Goal: Task Accomplishment & Management: Use online tool/utility

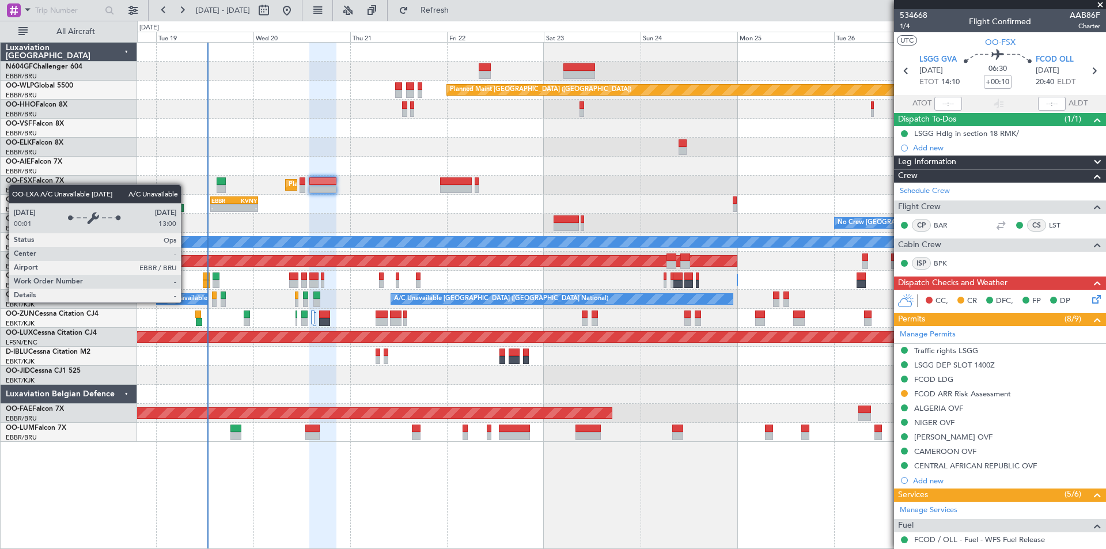
click at [186, 302] on div "A/C Unavailable [GEOGRAPHIC_DATA] ([GEOGRAPHIC_DATA] National)" at bounding box center [267, 298] width 214 height 17
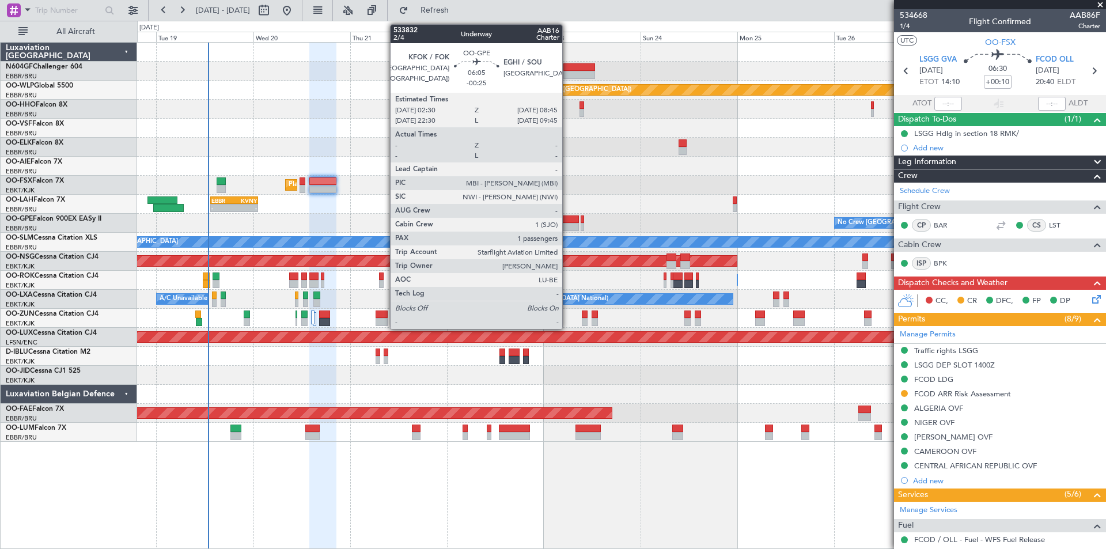
click at [567, 218] on div at bounding box center [566, 219] width 25 height 8
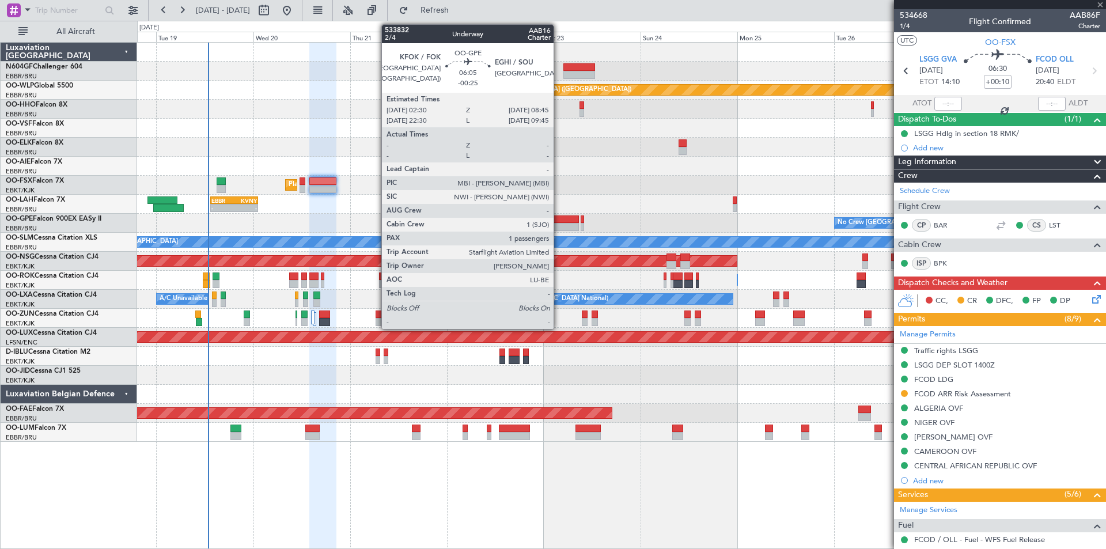
type input "-00:25"
type input "1"
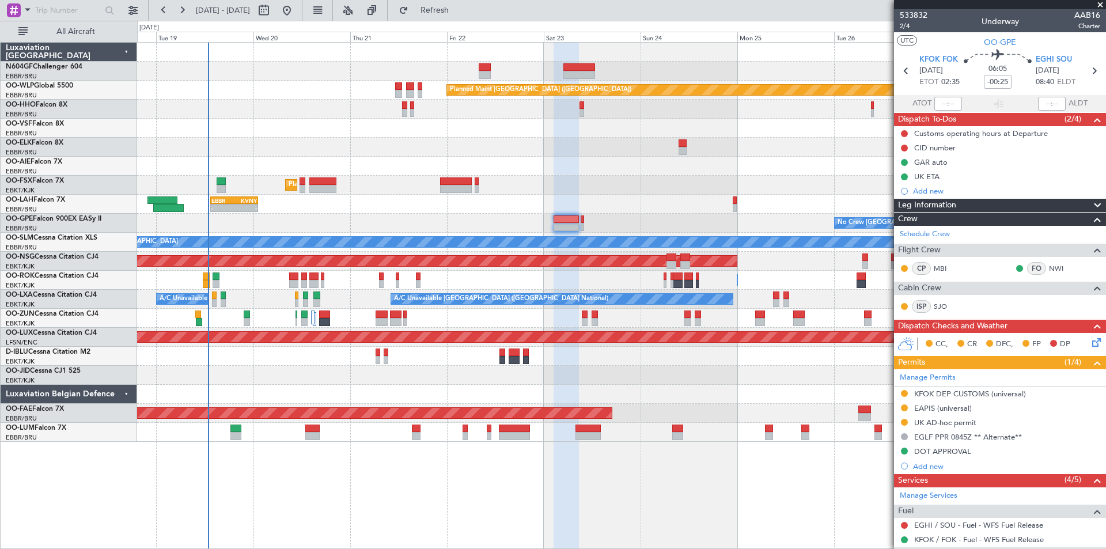
click at [327, 289] on div "Owner [GEOGRAPHIC_DATA]-[GEOGRAPHIC_DATA] Owner [GEOGRAPHIC_DATA]-[GEOGRAPHIC_D…" at bounding box center [621, 280] width 968 height 19
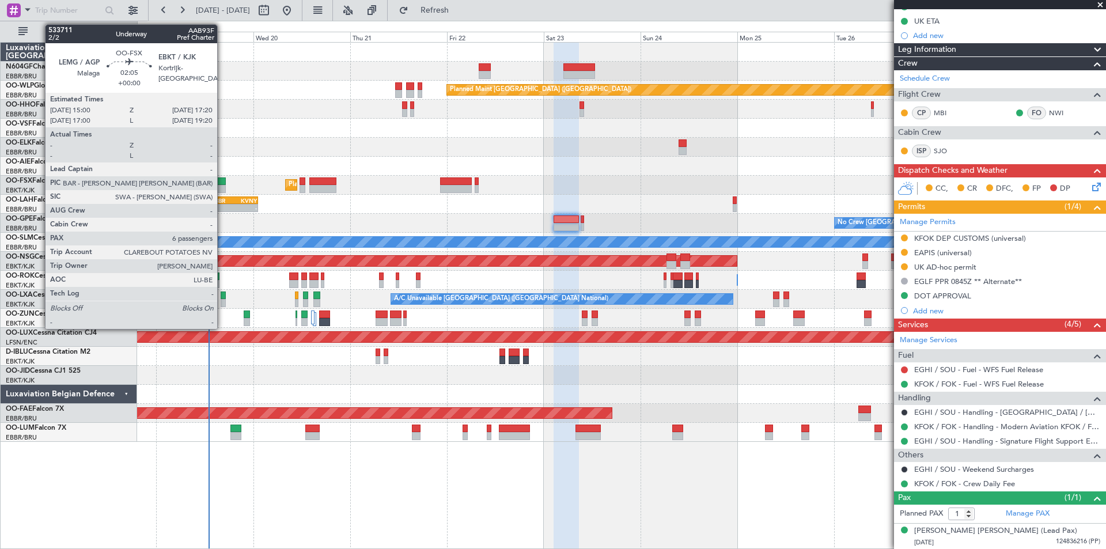
click at [222, 189] on div at bounding box center [222, 189] width 10 height 8
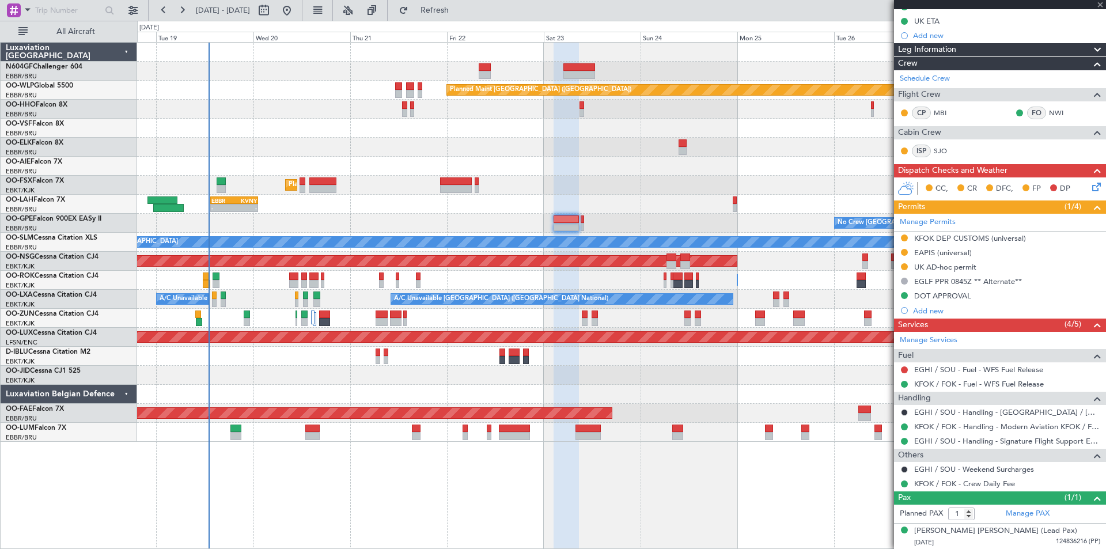
type input "6"
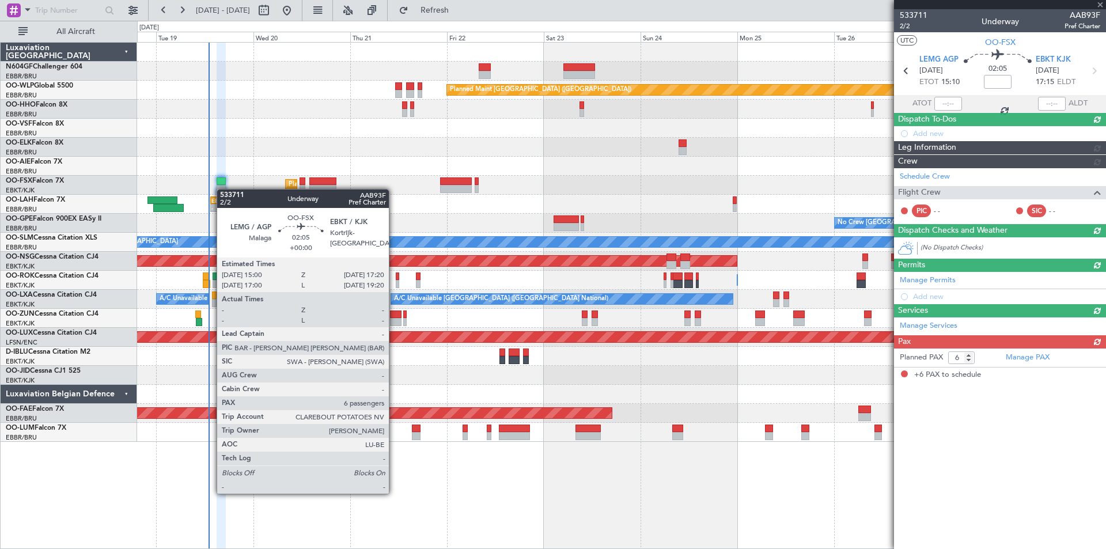
scroll to position [0, 0]
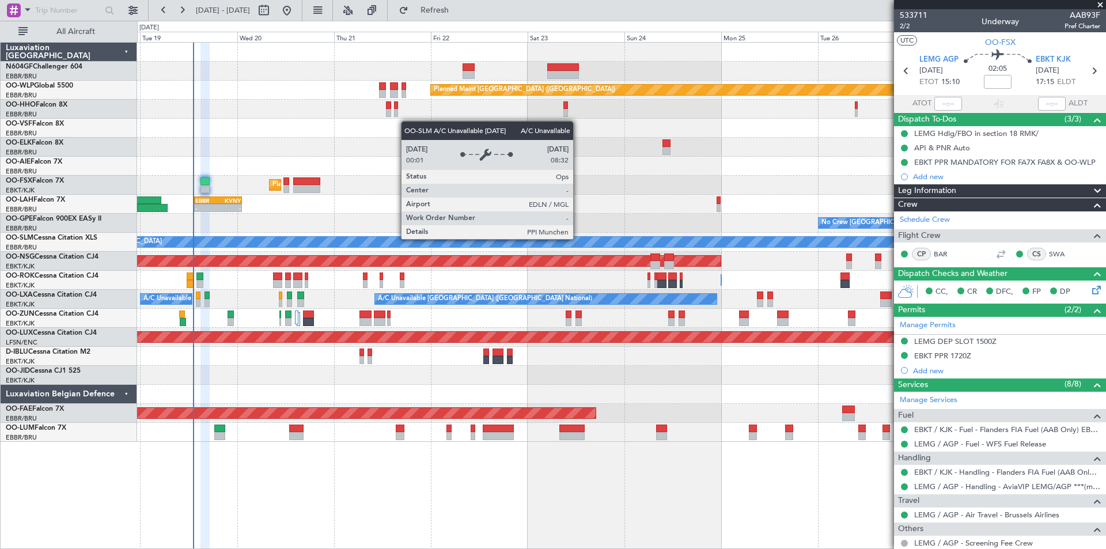
click at [562, 244] on div "A/C Unavailable [GEOGRAPHIC_DATA]" at bounding box center [1058, 242] width 2030 height 10
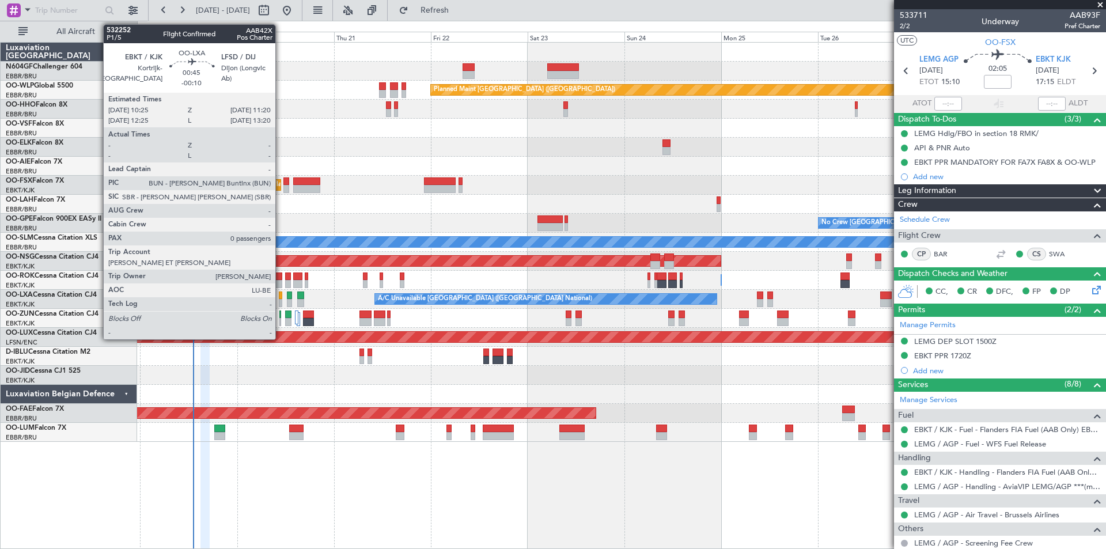
click at [281, 302] on div at bounding box center [281, 303] width 4 height 8
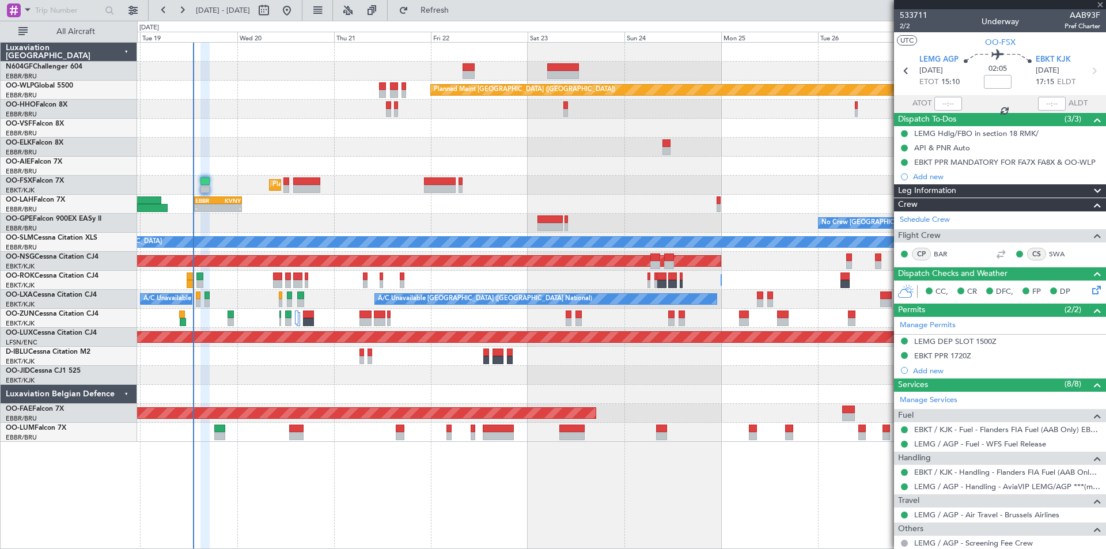
type input "-00:10"
type input "0"
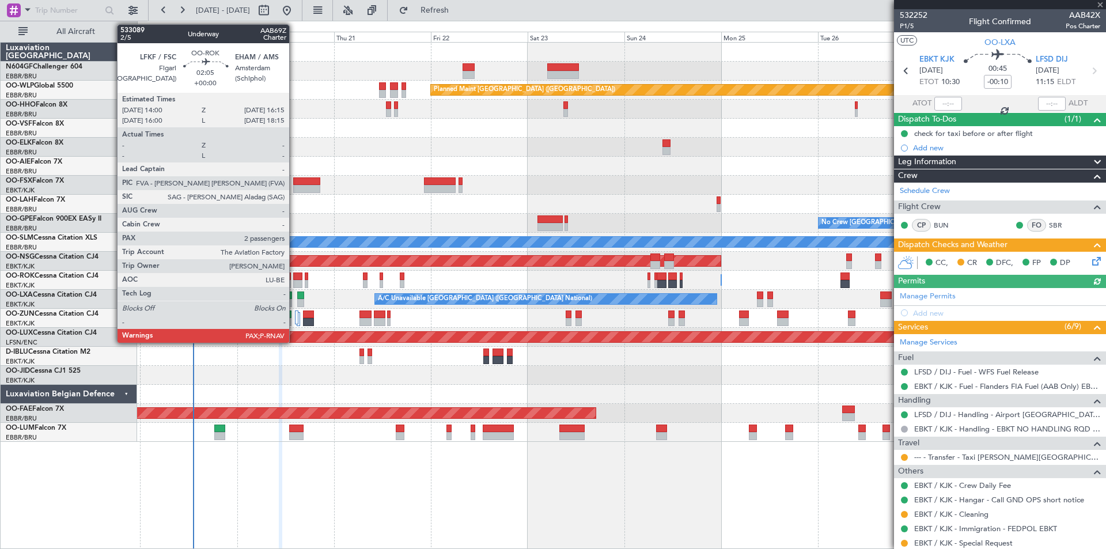
click at [294, 283] on div at bounding box center [297, 284] width 9 height 8
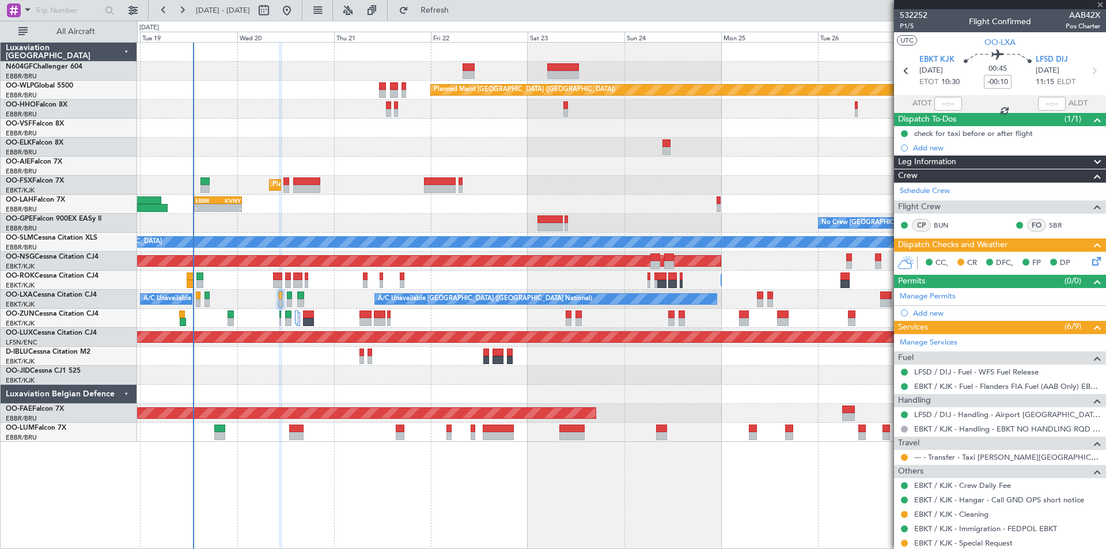
type input "3"
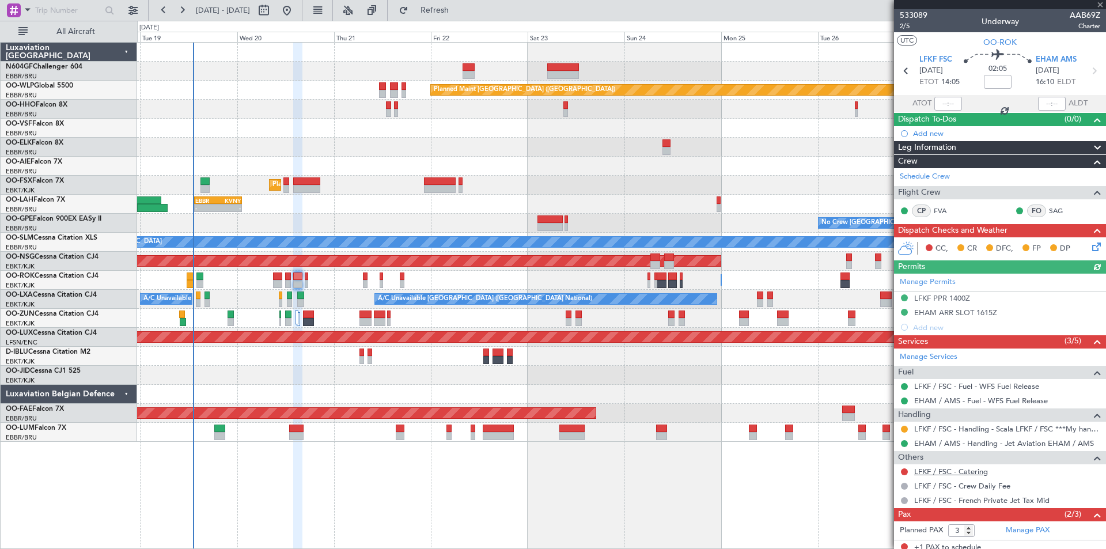
click at [966, 472] on link "LFKF / FSC - Catering" at bounding box center [951, 472] width 74 height 10
click at [950, 477] on mat-tooltip-component "LFKF / FSC - Catering" at bounding box center [951, 491] width 83 height 31
click at [950, 474] on link "LFKF / FSC - Catering" at bounding box center [951, 472] width 74 height 10
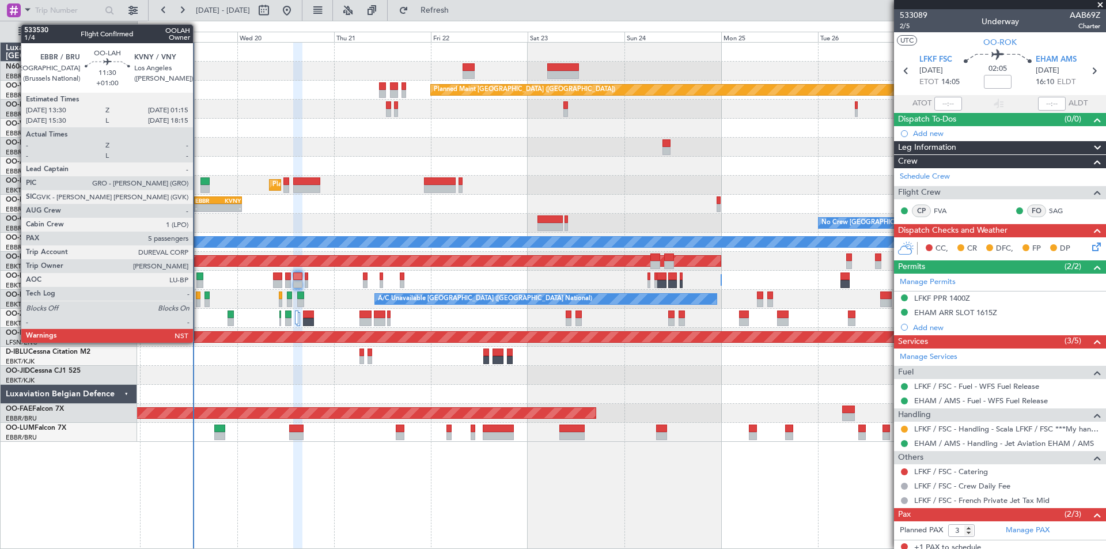
click at [198, 207] on div "-" at bounding box center [206, 208] width 22 height 7
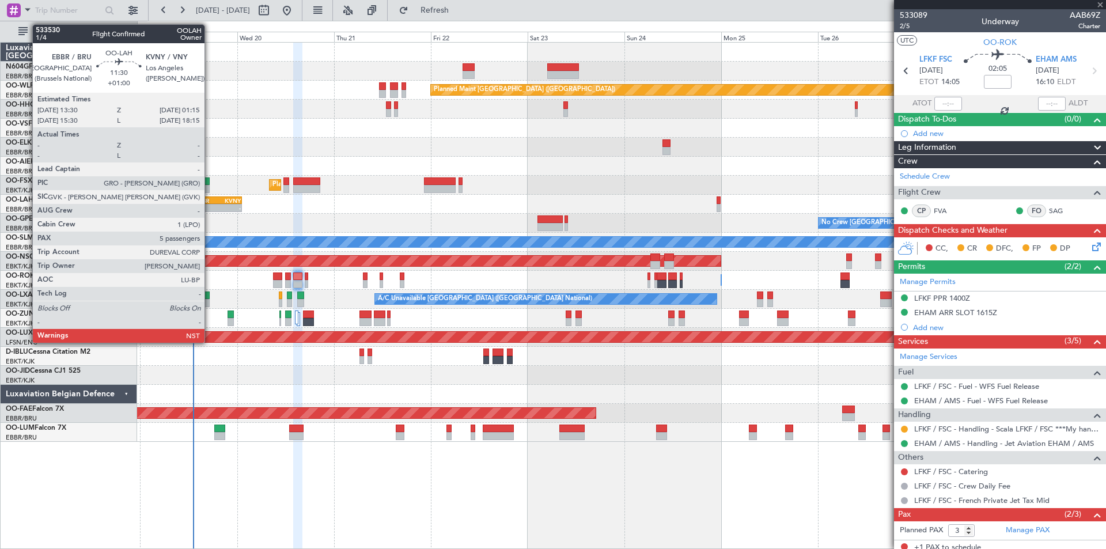
type input "+01:00"
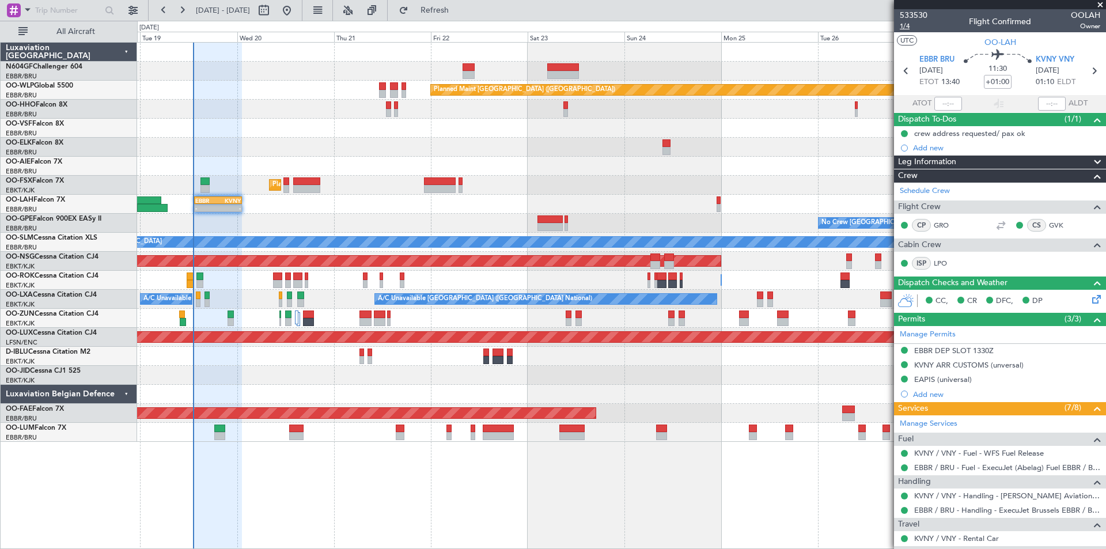
click at [907, 27] on span "1/4" at bounding box center [914, 26] width 28 height 10
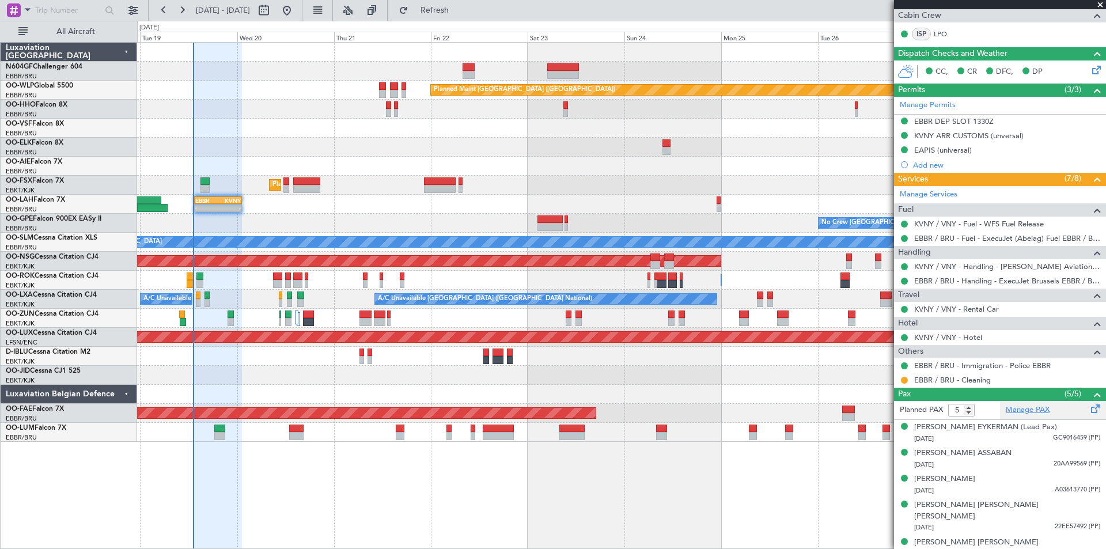
click at [1031, 409] on link "Manage PAX" at bounding box center [1028, 410] width 44 height 12
click at [461, 2] on button "Refresh" at bounding box center [427, 10] width 69 height 18
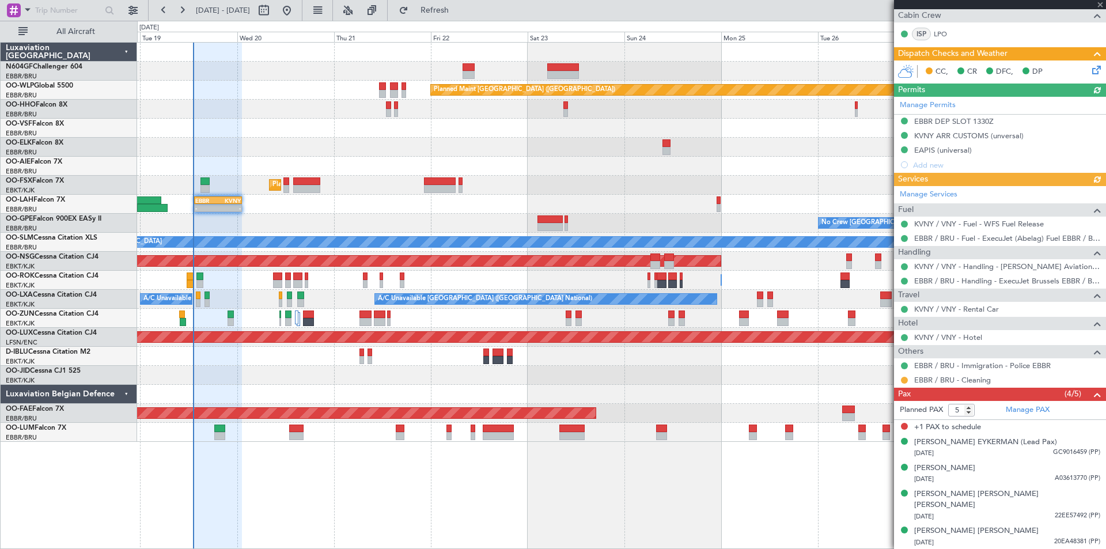
scroll to position [218, 0]
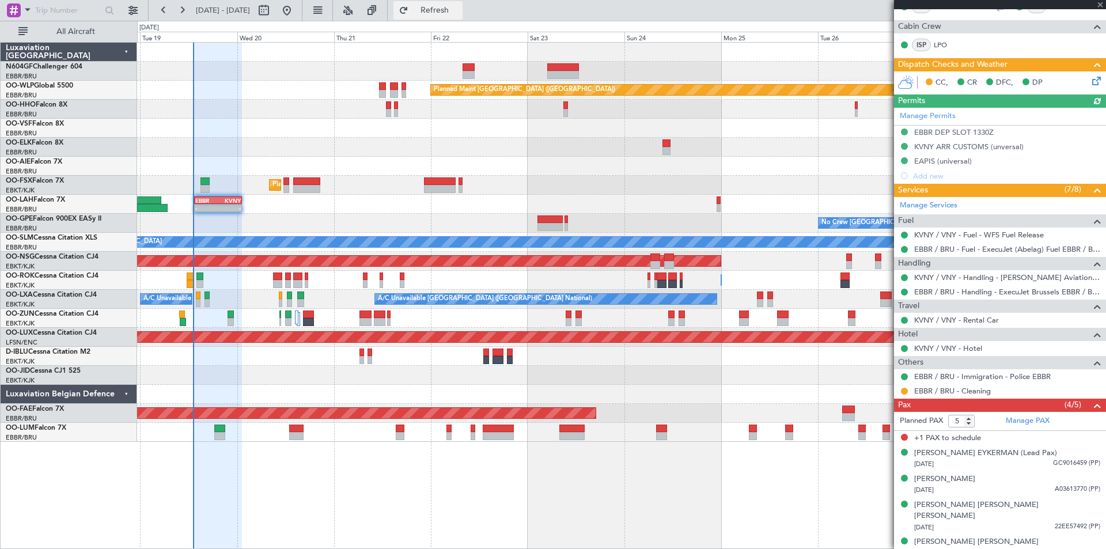
click at [463, 3] on button "Refresh" at bounding box center [427, 10] width 69 height 18
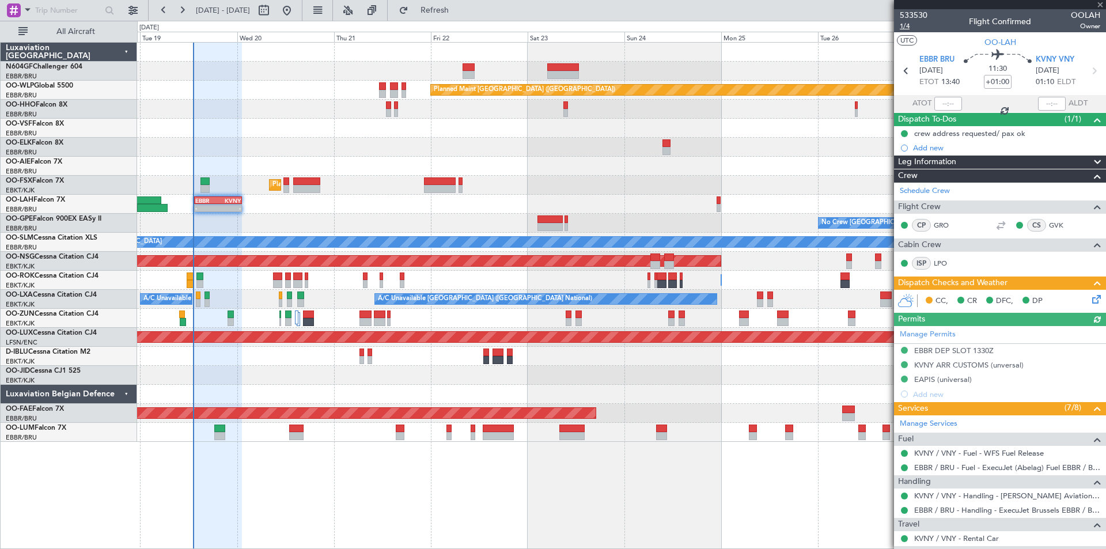
click at [900, 29] on span "1/4" at bounding box center [914, 26] width 28 height 10
click at [906, 27] on span "1/4" at bounding box center [914, 26] width 28 height 10
click at [463, 17] on button "Refresh" at bounding box center [427, 10] width 69 height 18
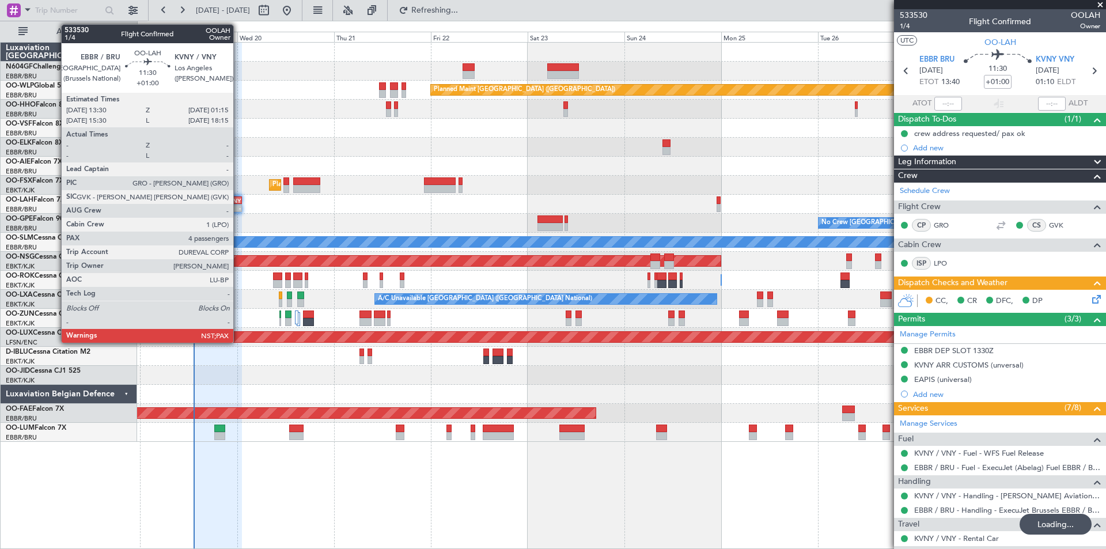
type input "4"
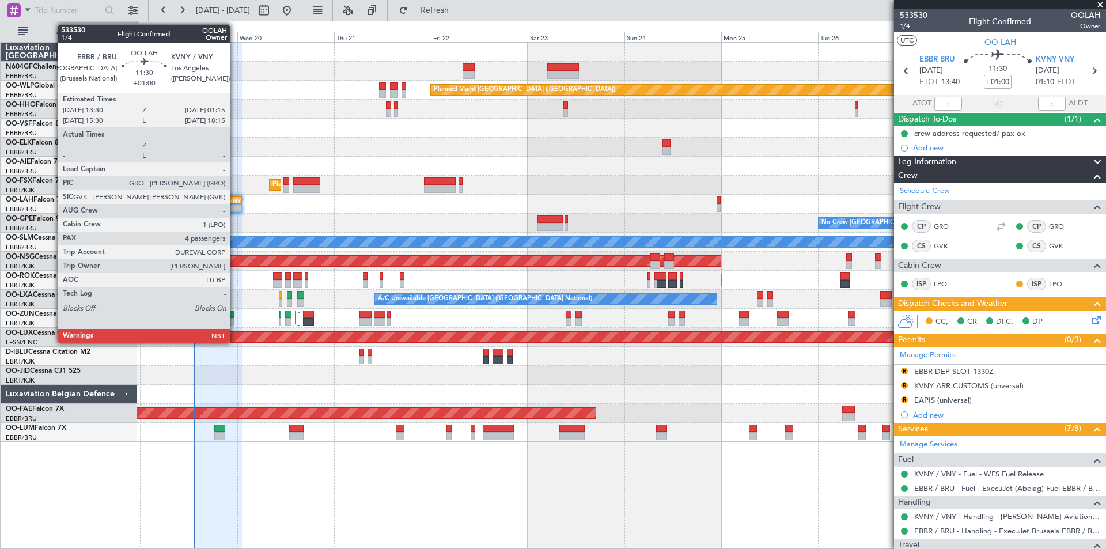
click at [235, 210] on div "-" at bounding box center [229, 208] width 22 height 7
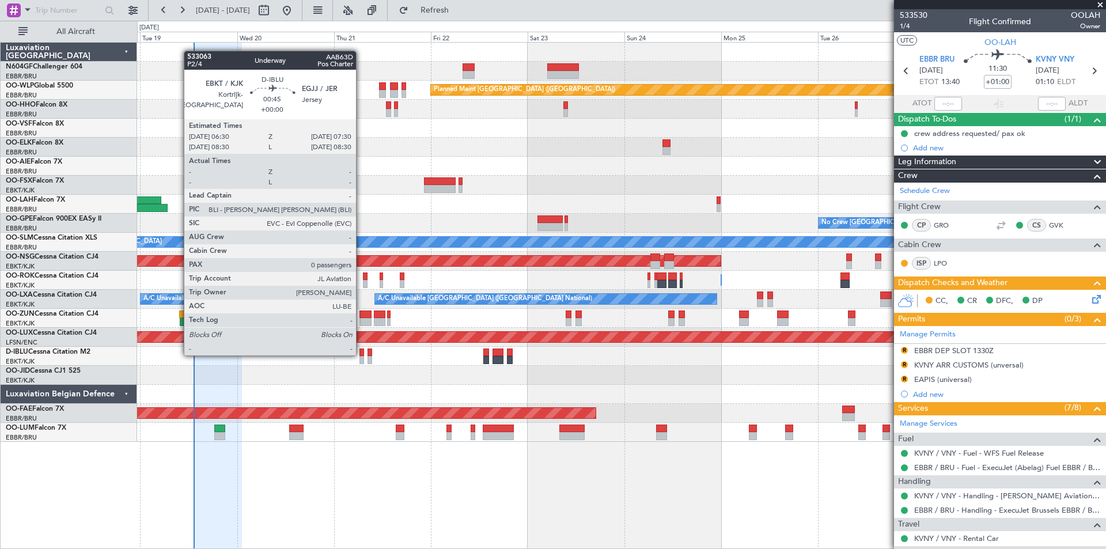
click at [361, 354] on div at bounding box center [361, 353] width 5 height 8
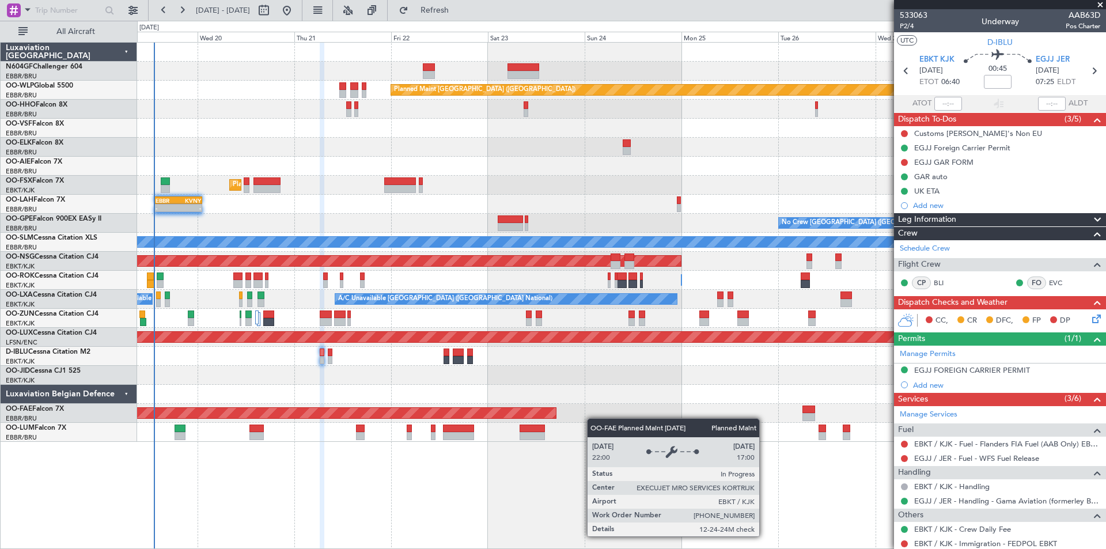
click at [543, 408] on div "Planned Maint [GEOGRAPHIC_DATA] ([GEOGRAPHIC_DATA]) AOG Maint Geneva ([GEOGRAPH…" at bounding box center [621, 242] width 968 height 399
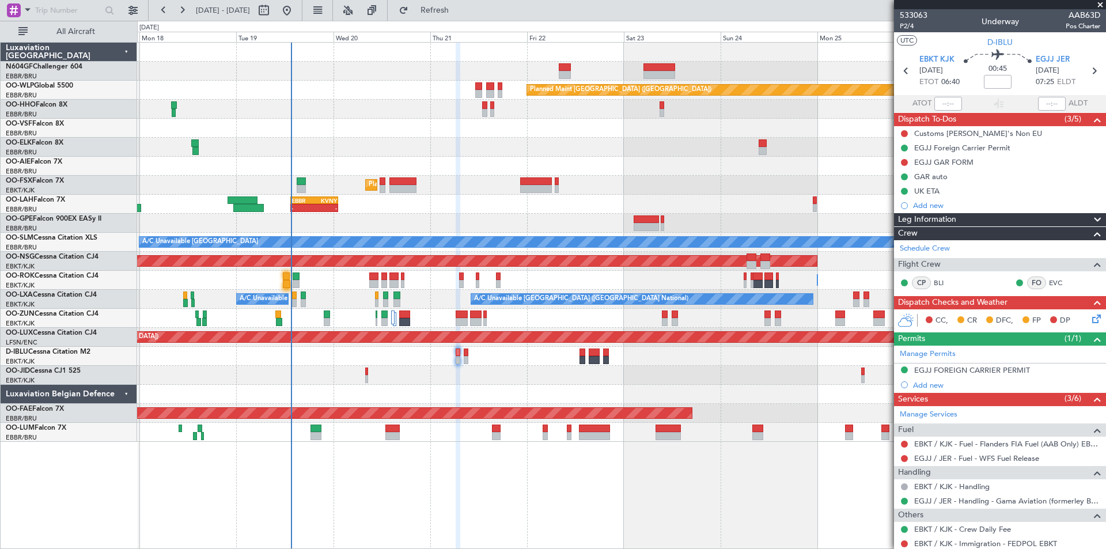
click at [389, 284] on div at bounding box center [393, 284] width 9 height 8
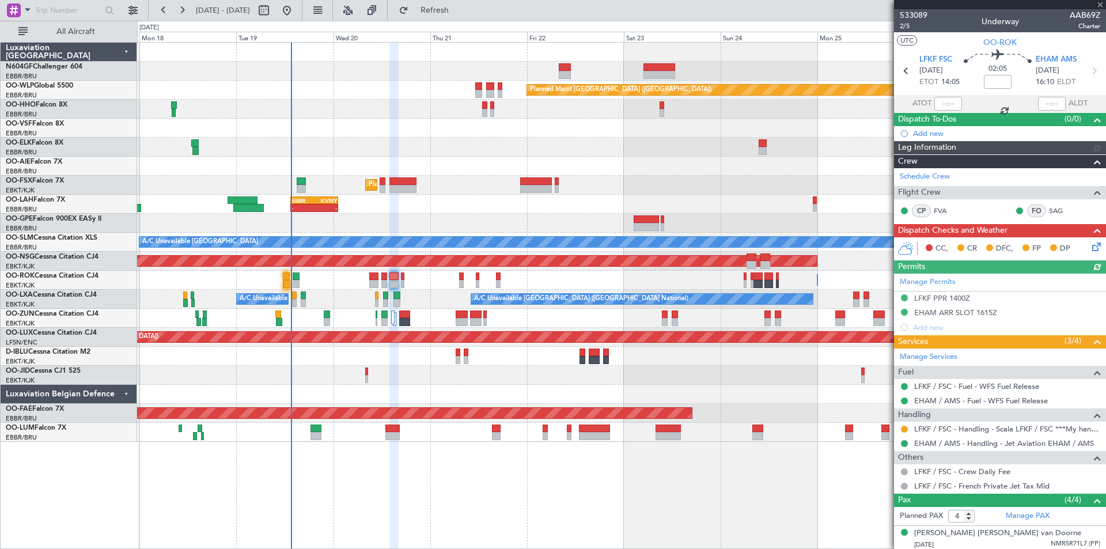
scroll to position [80, 0]
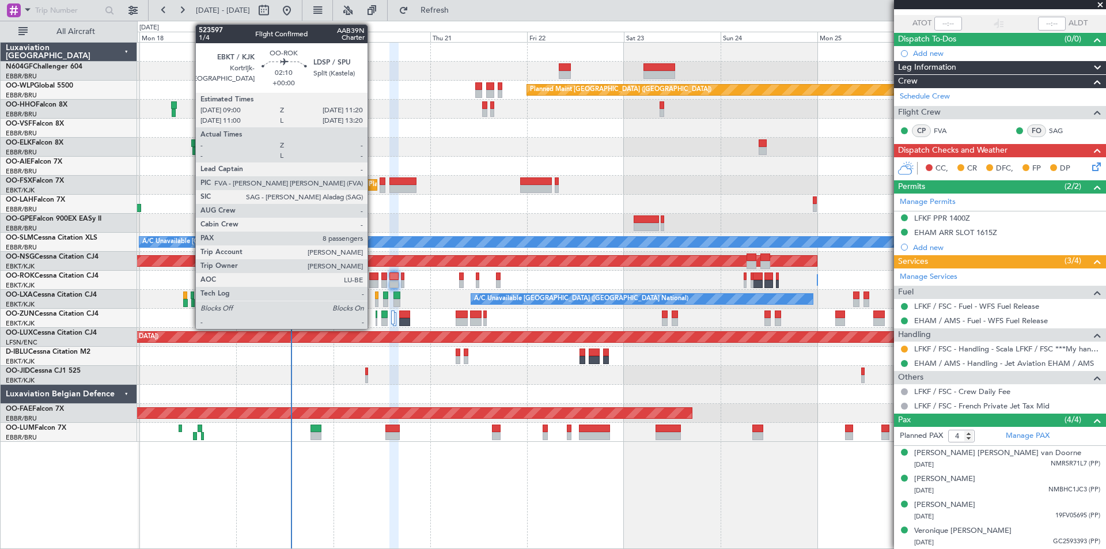
click at [373, 280] on div at bounding box center [374, 284] width 10 height 8
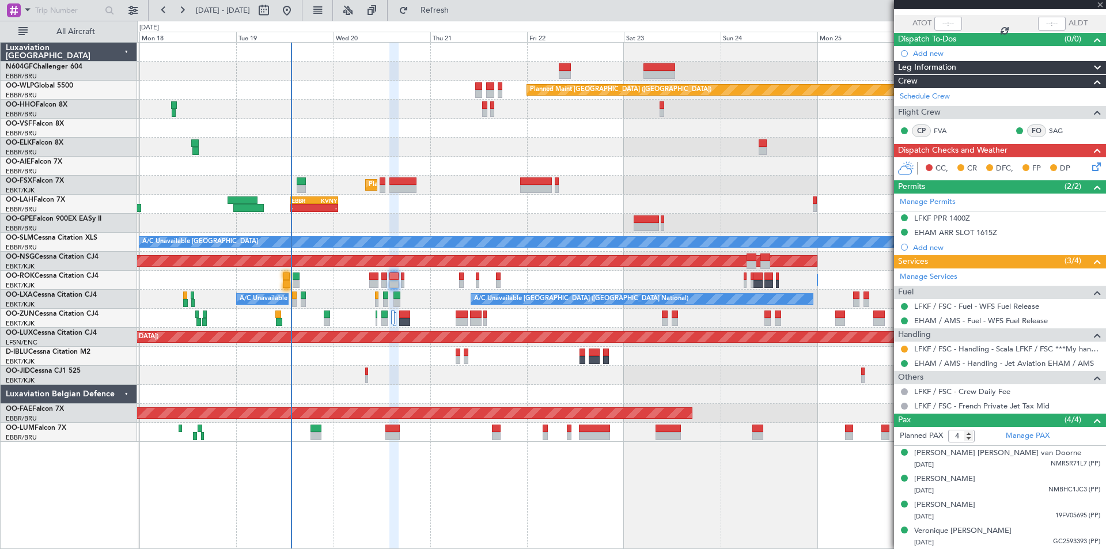
type input "8"
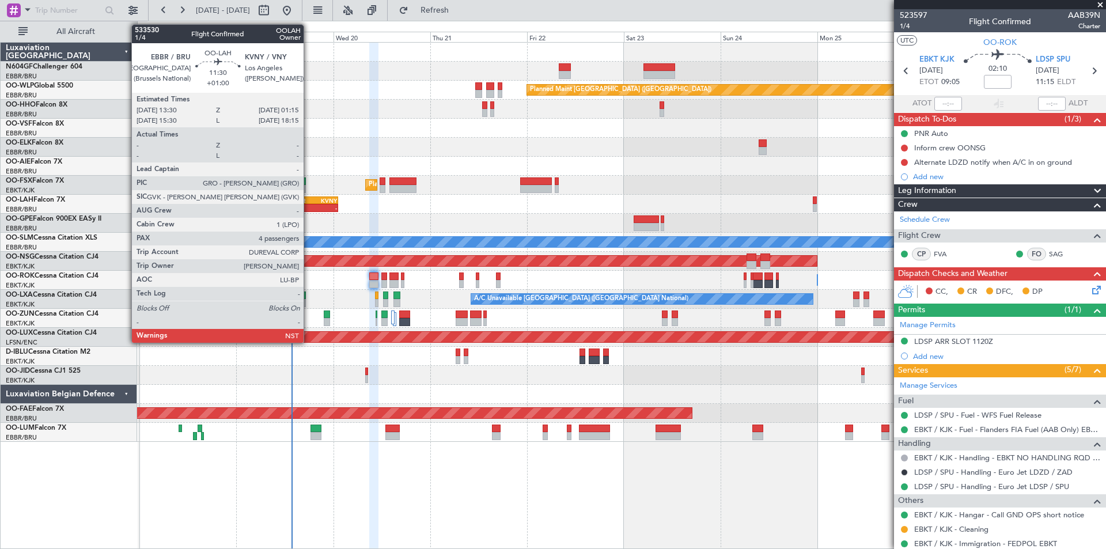
click at [309, 203] on div "EBBR" at bounding box center [303, 200] width 22 height 7
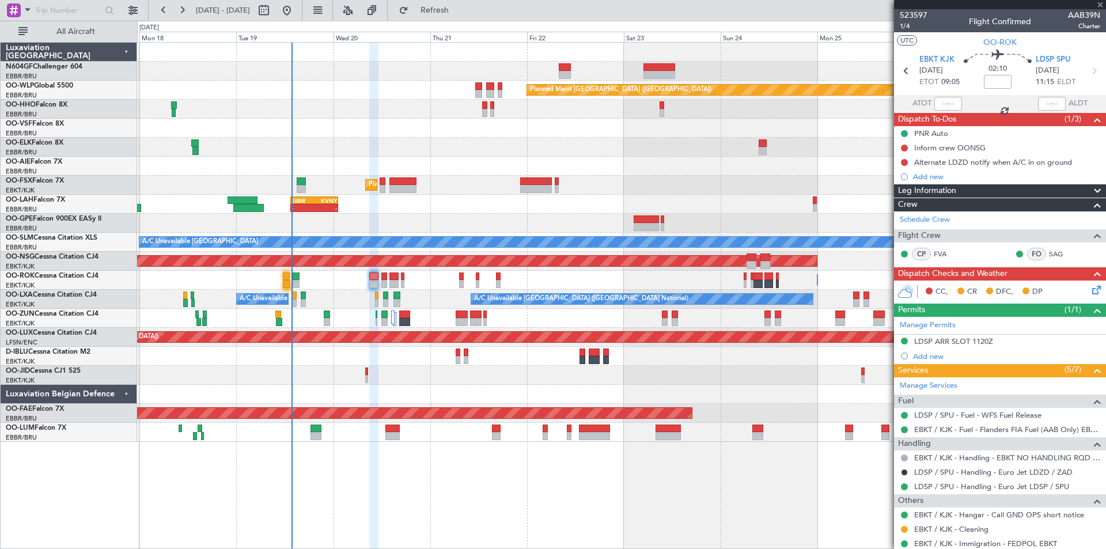
type input "+01:00"
type input "4"
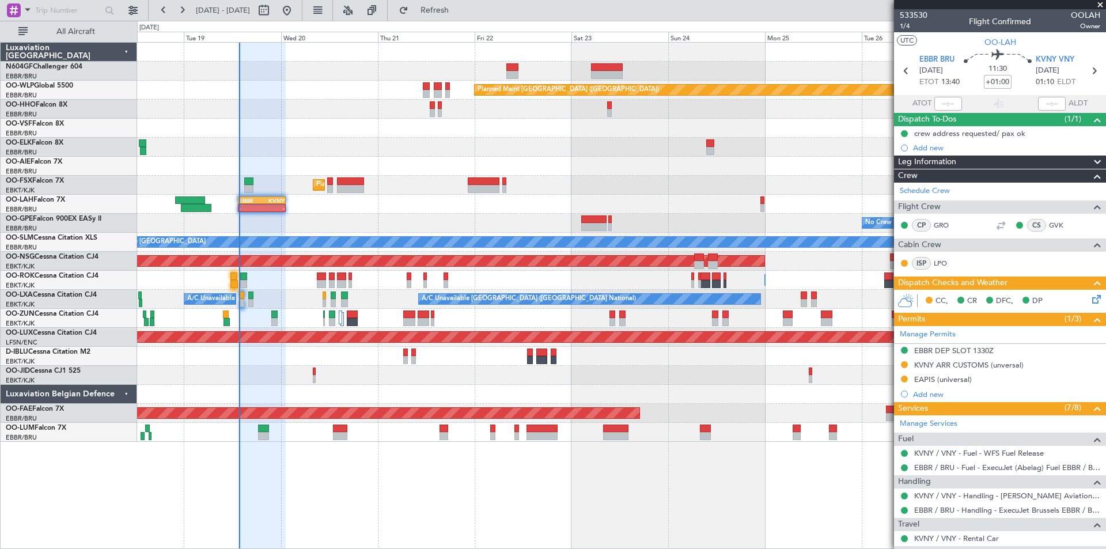
click at [340, 232] on div "No Crew [GEOGRAPHIC_DATA] ([GEOGRAPHIC_DATA] National) Planned Maint [GEOGRAPHI…" at bounding box center [621, 223] width 968 height 19
click at [459, 11] on span "Refresh" at bounding box center [435, 10] width 48 height 8
